Goal: Task Accomplishment & Management: Manage account settings

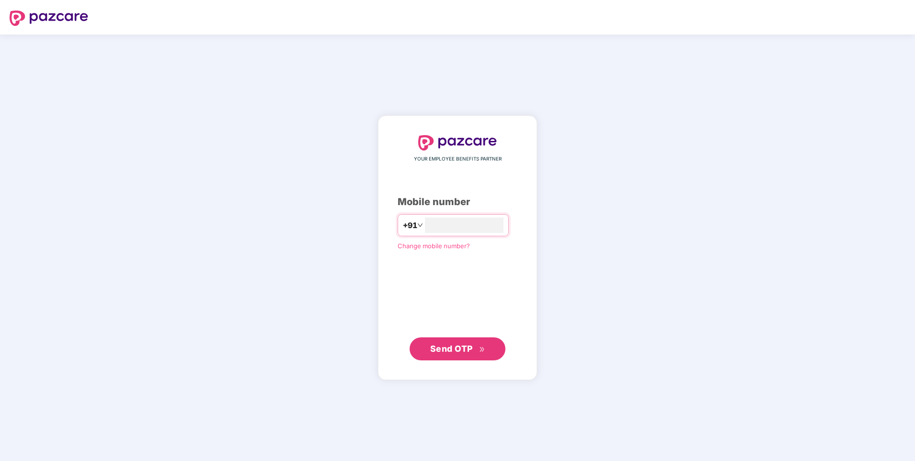
type input "**********"
click at [439, 347] on span "Send OTP" at bounding box center [451, 348] width 43 height 10
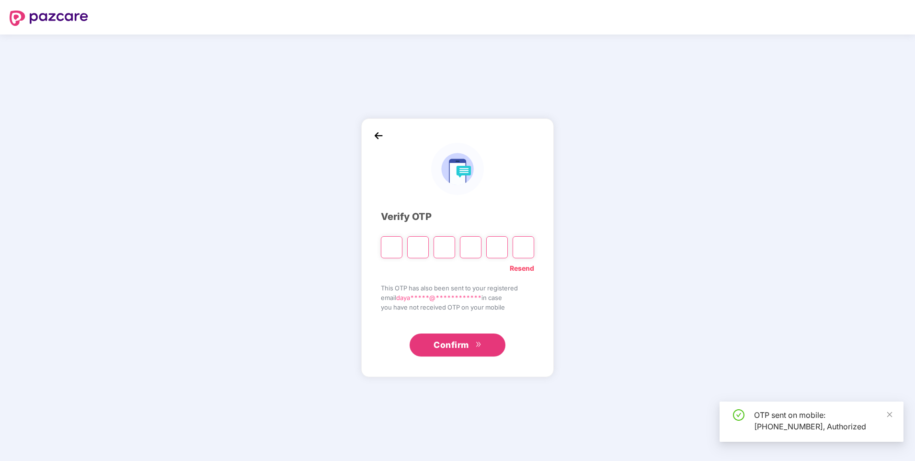
click at [390, 244] on input "Please enter verification code. Digit 1" at bounding box center [392, 247] width 22 height 22
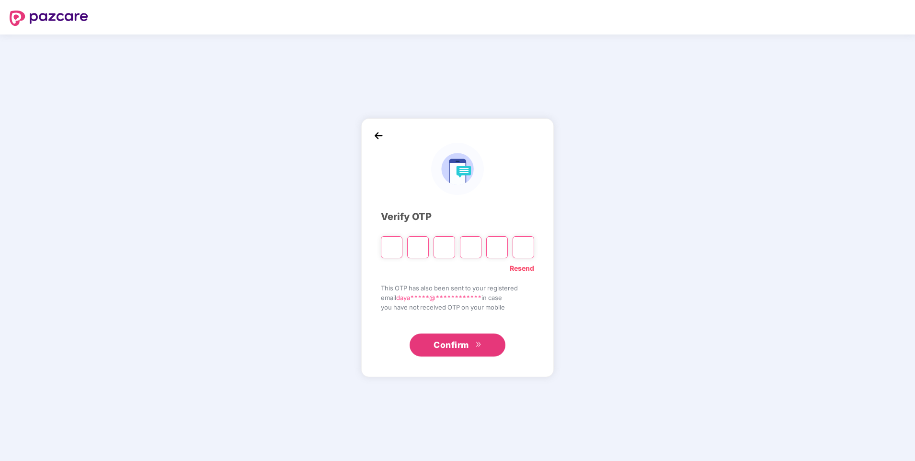
type input "*"
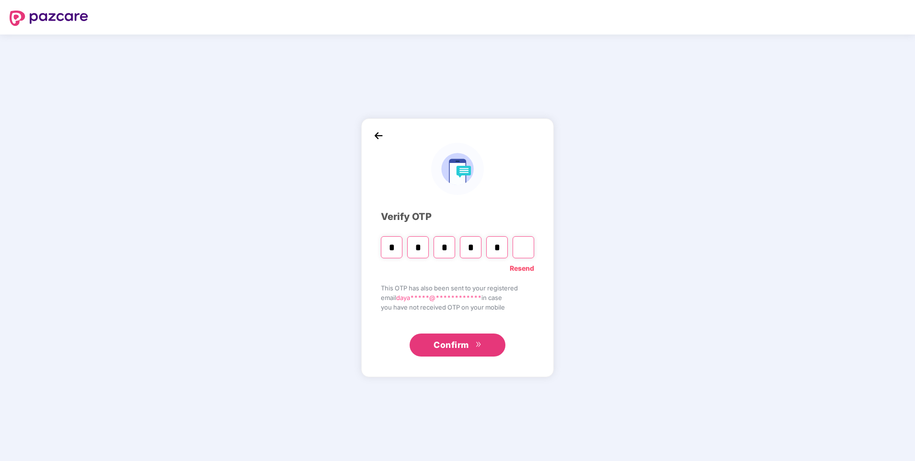
type input "*"
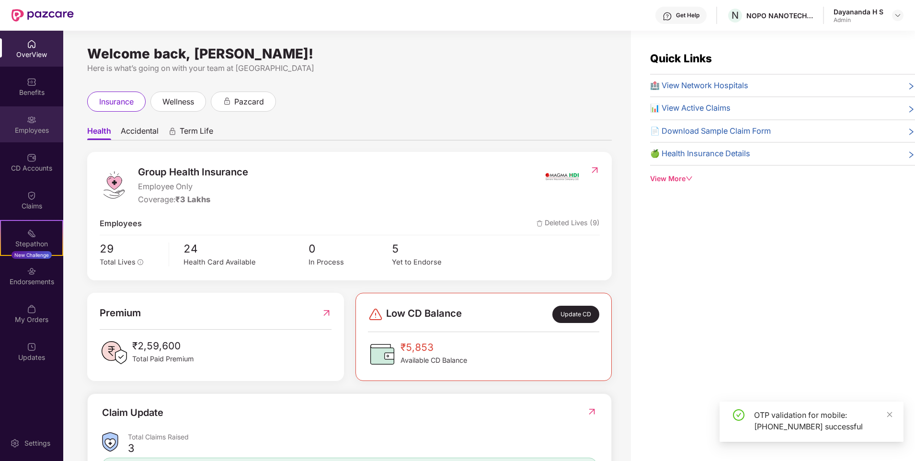
click at [29, 118] on img at bounding box center [32, 120] width 10 height 10
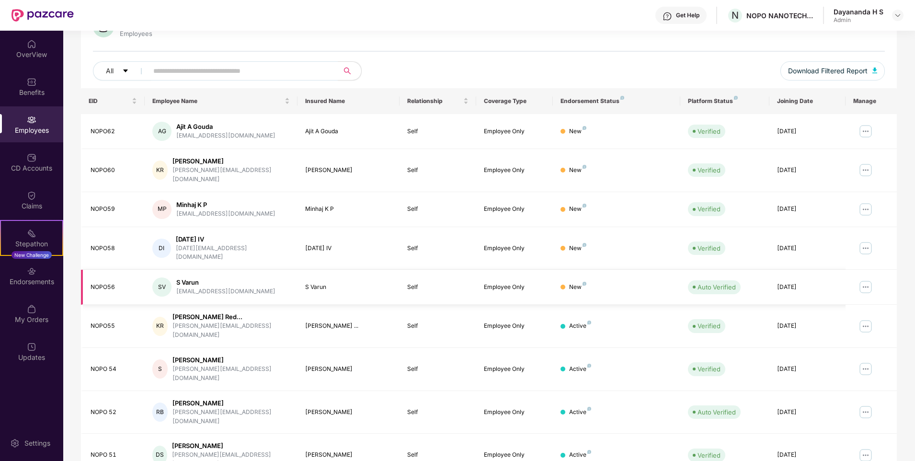
scroll to position [128, 0]
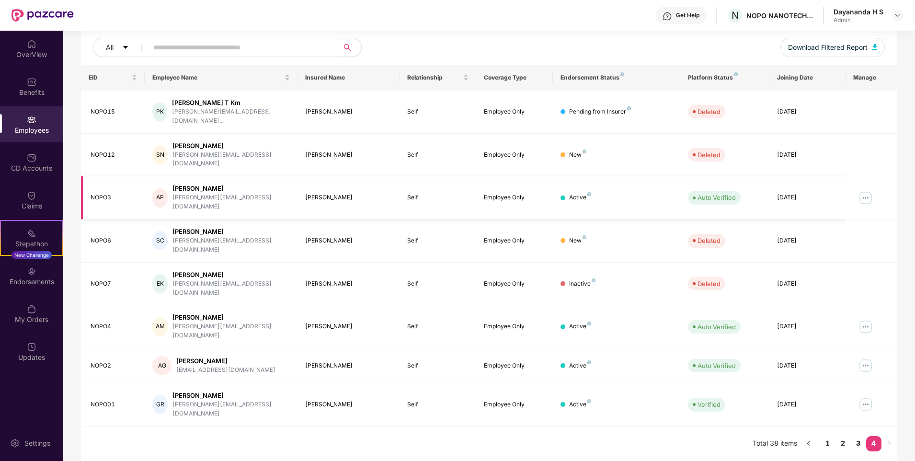
scroll to position [58, 0]
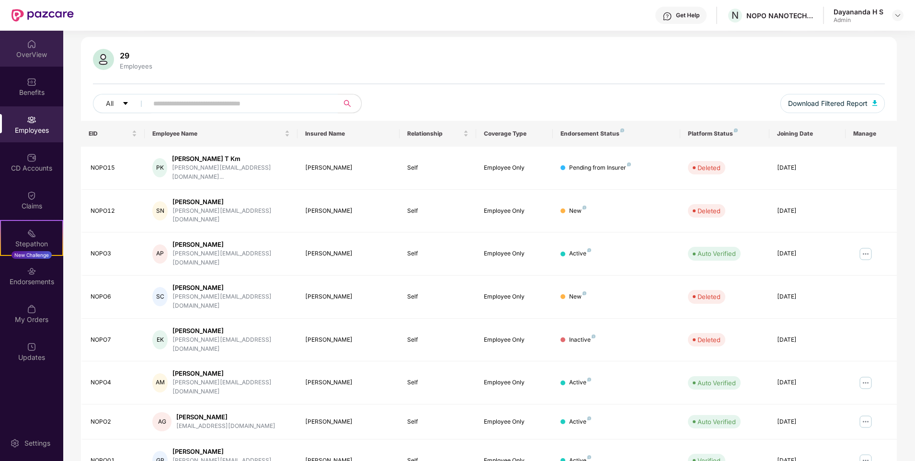
click at [31, 55] on div "OverView" at bounding box center [31, 55] width 63 height 10
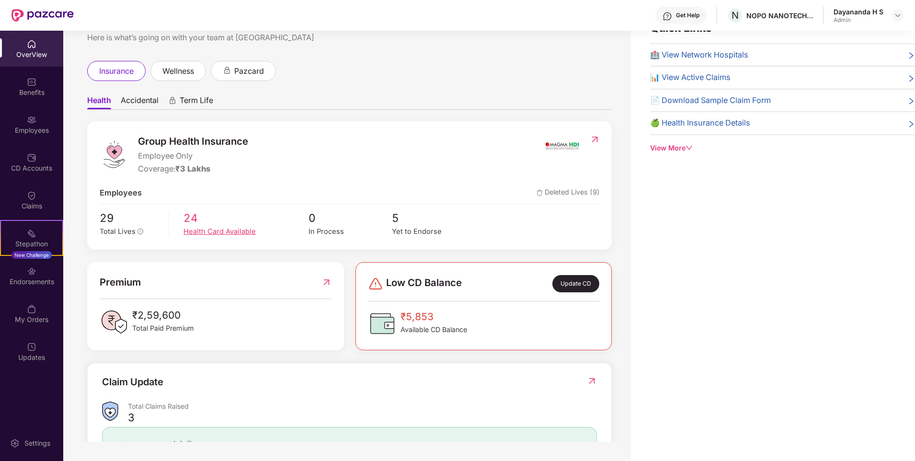
click at [206, 233] on div "Health Card Available" at bounding box center [245, 231] width 125 height 11
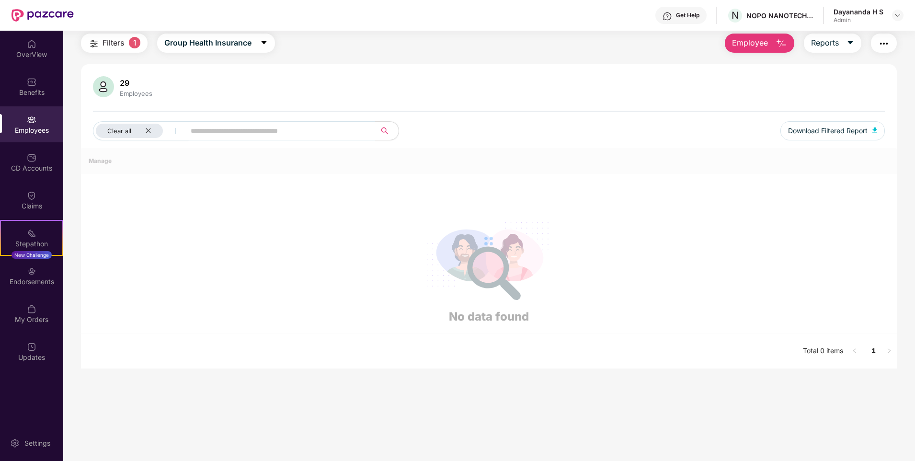
scroll to position [58, 0]
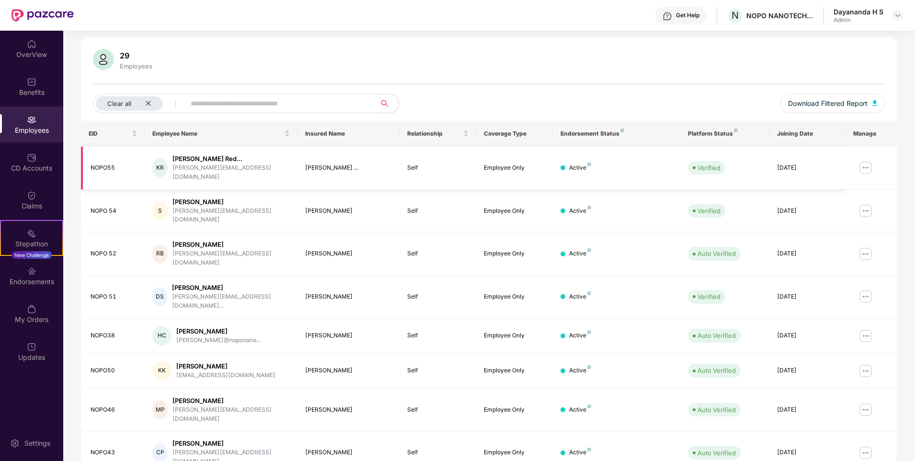
click at [868, 160] on img at bounding box center [865, 167] width 15 height 15
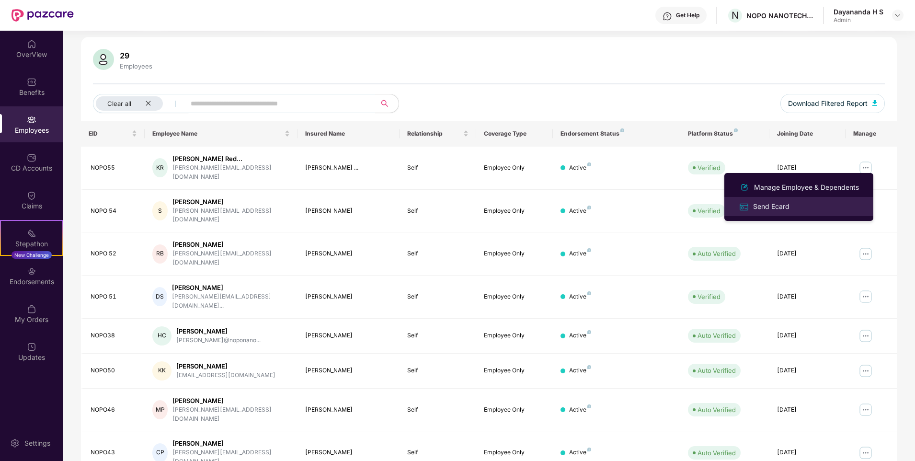
click at [771, 203] on div "Send Ecard" at bounding box center [771, 206] width 40 height 11
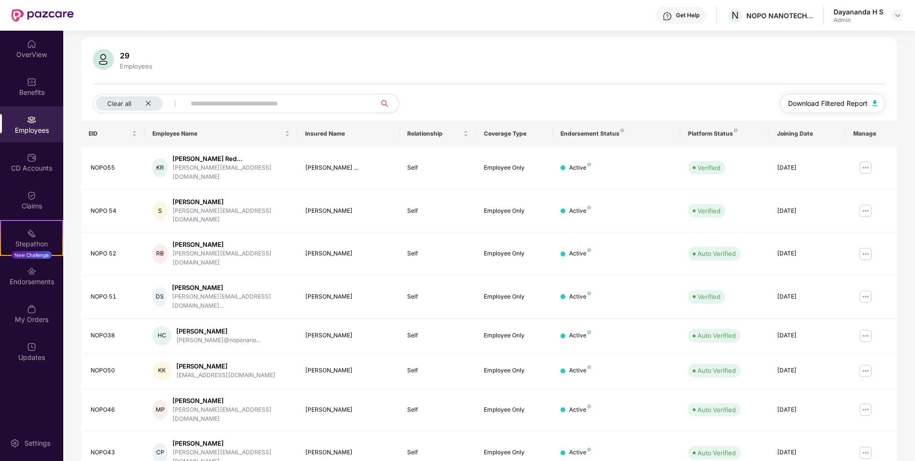
click at [873, 103] on img "button" at bounding box center [874, 103] width 5 height 6
click at [887, 48] on div "29 Employees Clear all Download Filtered Report EID Employee Name Insured Name …" at bounding box center [489, 316] width 816 height 558
click at [900, 13] on img at bounding box center [898, 15] width 8 height 8
click at [807, 51] on div "Logout" at bounding box center [852, 56] width 125 height 19
